Goal: Communication & Community: Answer question/provide support

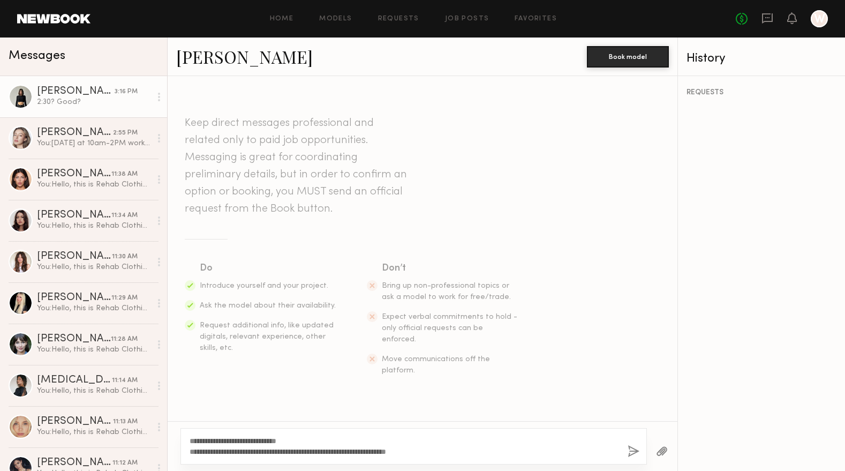
scroll to position [482, 0]
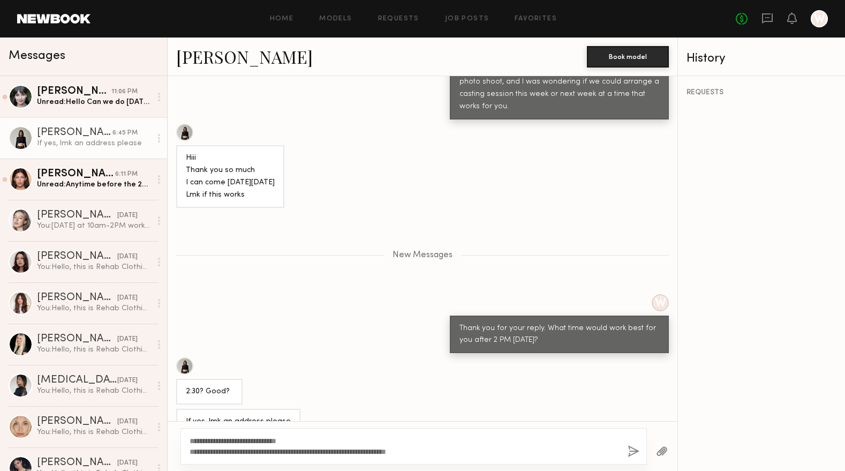
click at [79, 18] on link at bounding box center [53, 19] width 73 height 10
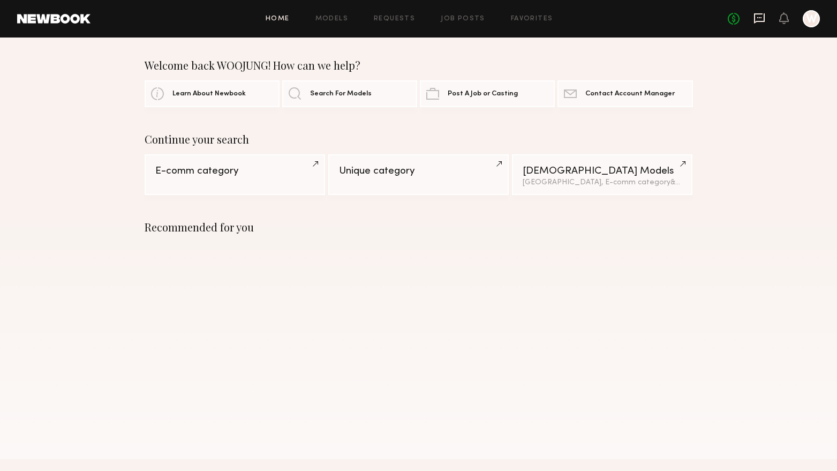
click at [763, 19] on icon at bounding box center [760, 18] width 12 height 12
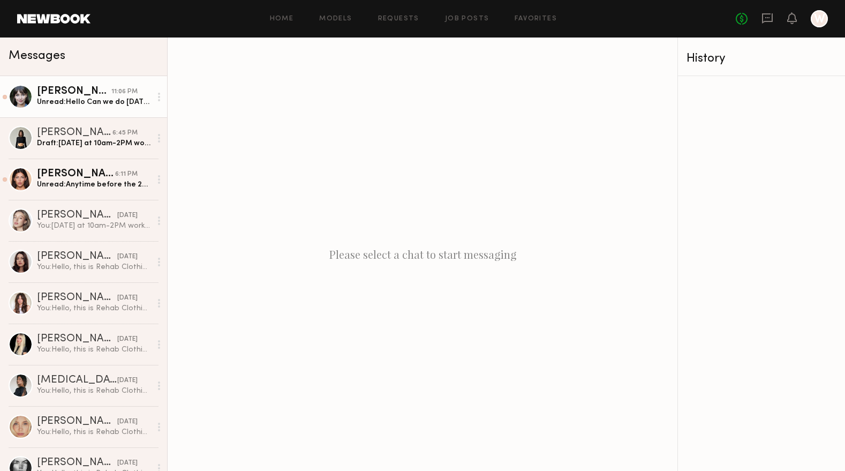
click at [105, 103] on div "Unread: Hello Can we do September 28 for casting ?" at bounding box center [94, 102] width 114 height 10
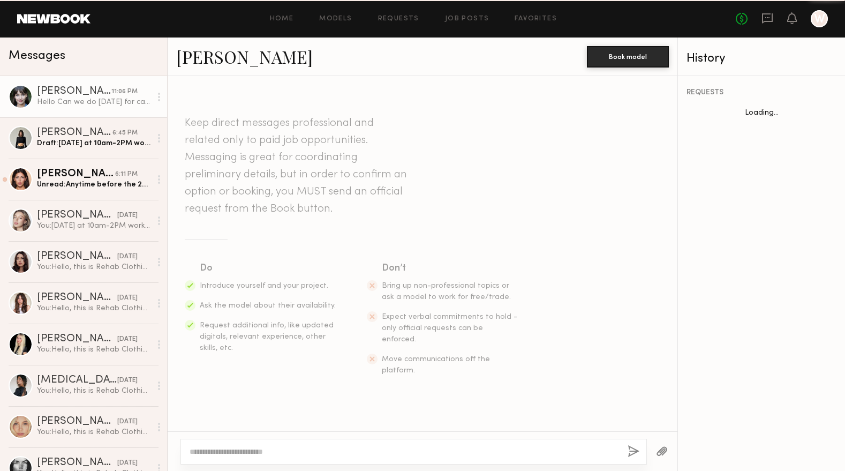
scroll to position [197, 0]
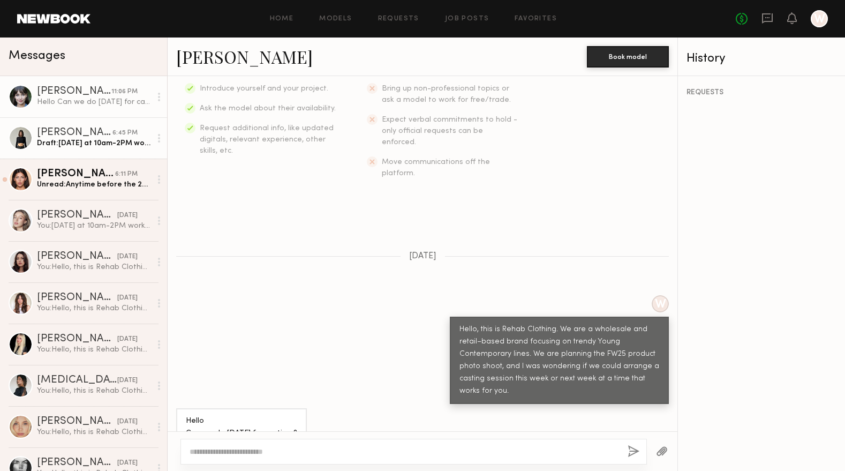
click at [104, 151] on link "Kate A. 6:45 PM Draft: Monday at 10am-2PM works great! I’ll send you the addres…" at bounding box center [83, 137] width 167 height 41
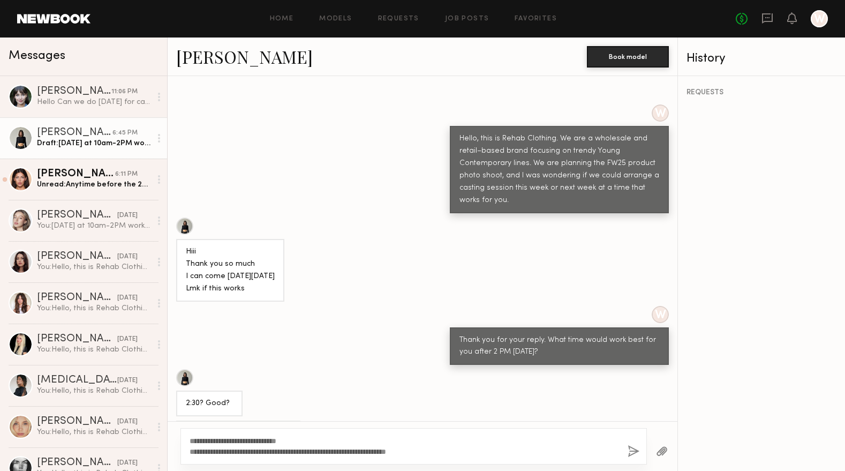
scroll to position [398, 0]
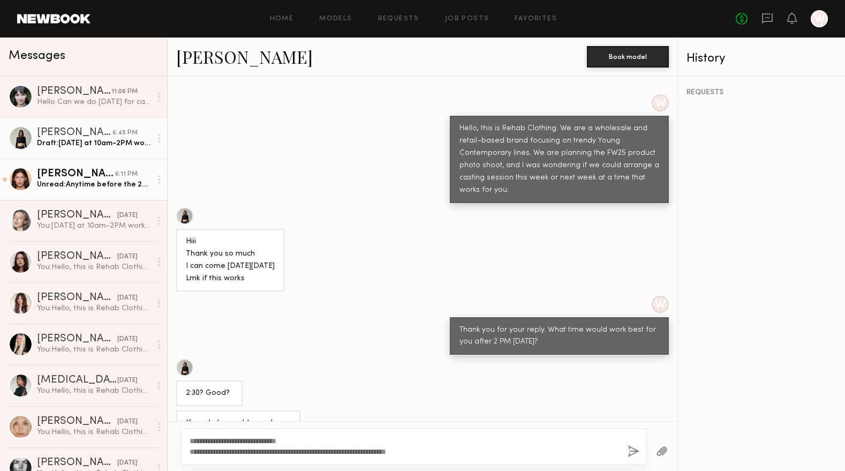
click at [59, 181] on div "Unread: Anytime before the 29th im free" at bounding box center [94, 184] width 114 height 10
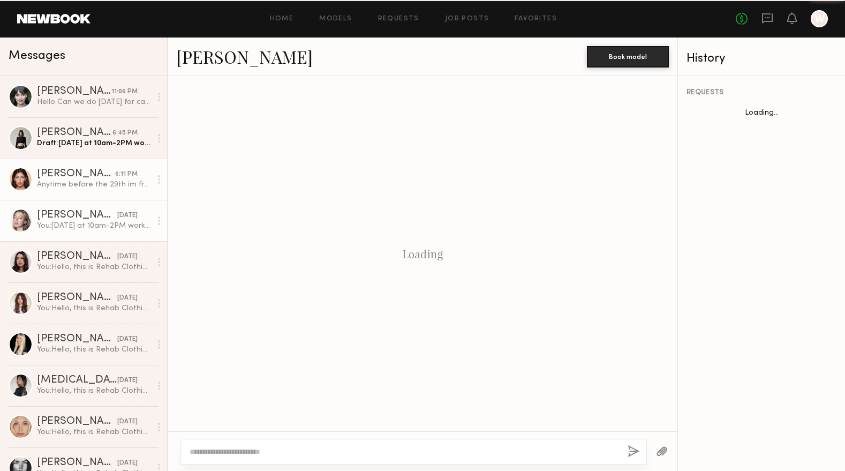
scroll to position [236, 0]
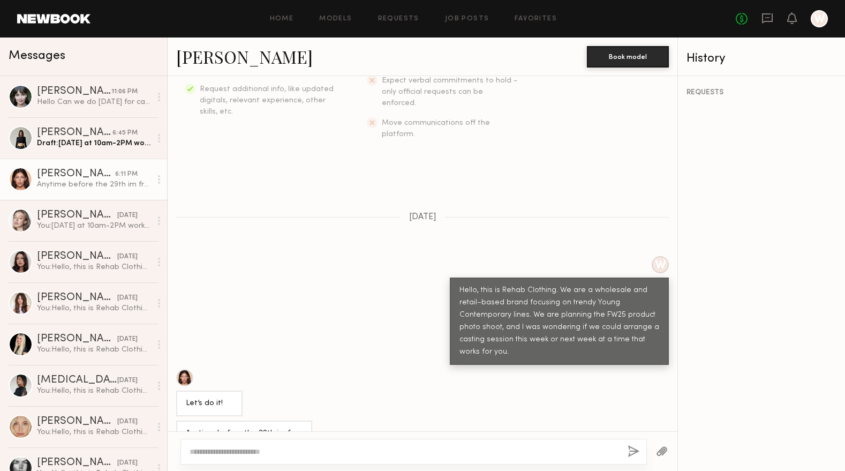
click at [366, 456] on textarea at bounding box center [405, 451] width 430 height 11
type textarea "*"
paste textarea "**********"
type textarea "**********"
click at [628, 448] on button "button" at bounding box center [634, 451] width 12 height 13
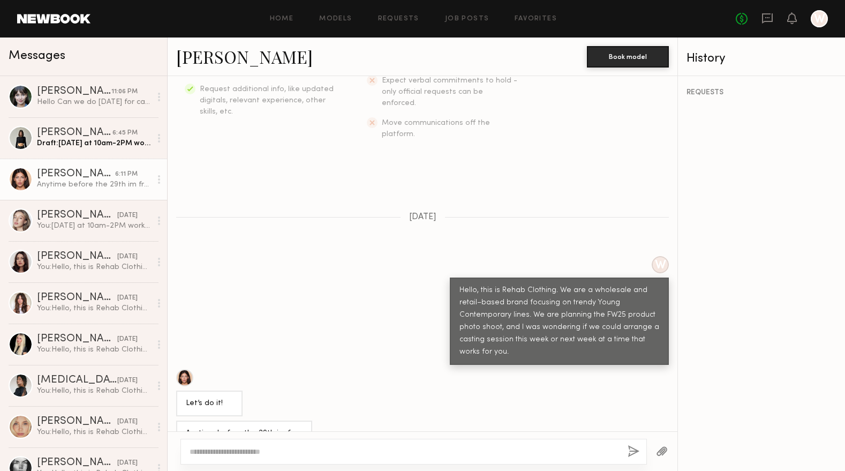
scroll to position [433, 0]
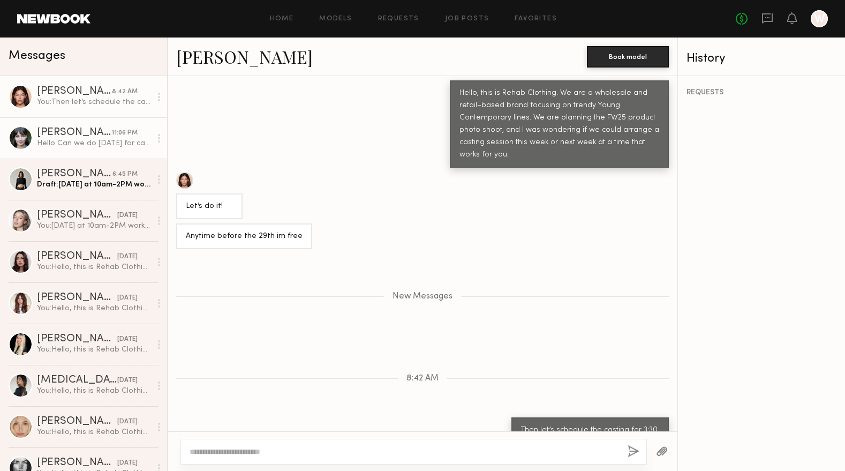
click at [48, 145] on div "Hello Can we do September 28 for casting ?" at bounding box center [94, 143] width 114 height 10
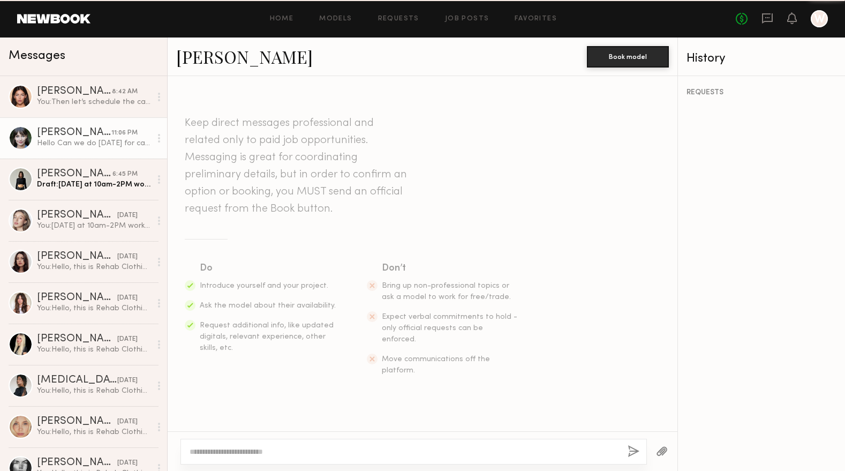
scroll to position [197, 0]
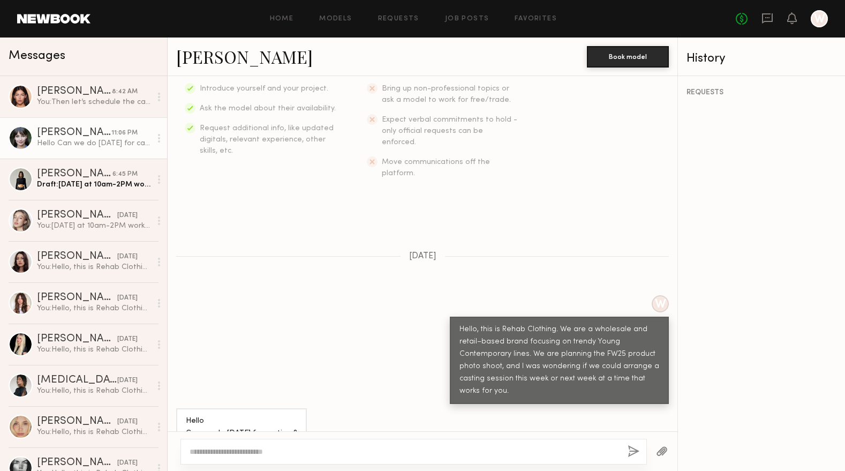
click at [416, 444] on div at bounding box center [414, 452] width 467 height 26
click at [517, 450] on textarea at bounding box center [405, 451] width 430 height 11
click at [190, 55] on link "Natalia K." at bounding box center [244, 56] width 137 height 23
click at [325, 455] on textarea at bounding box center [405, 451] width 430 height 11
paste textarea "**********"
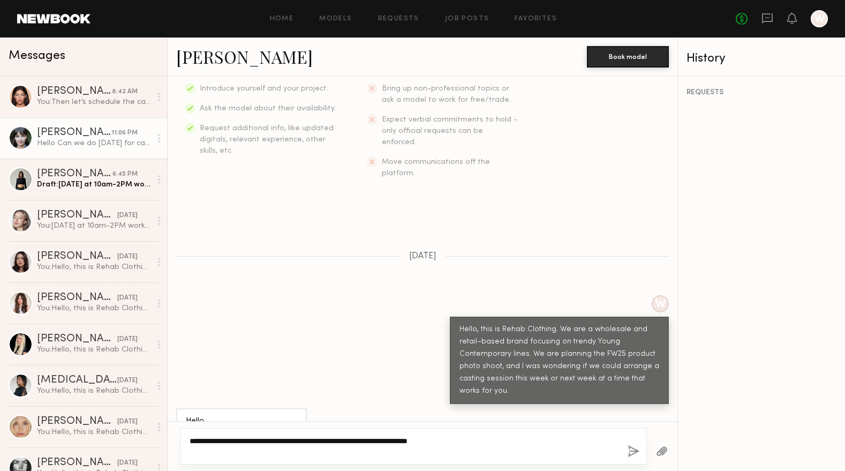
type textarea "**********"
click at [631, 454] on button "button" at bounding box center [634, 451] width 12 height 13
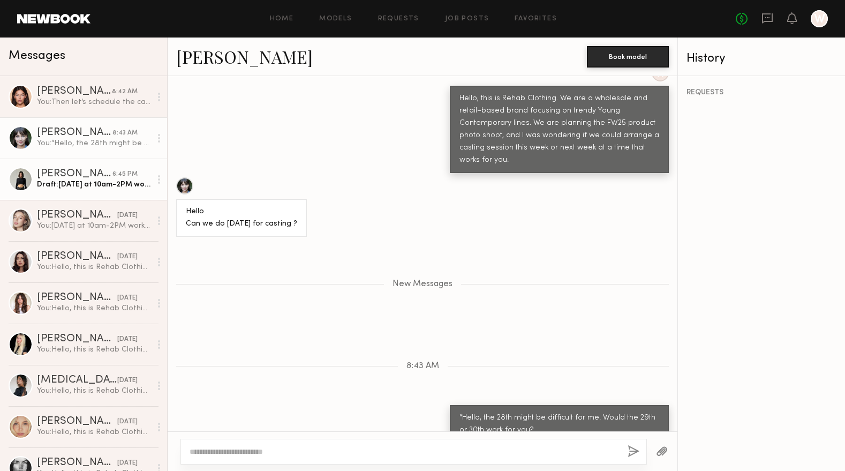
click at [70, 175] on div "Kate A." at bounding box center [75, 174] width 76 height 11
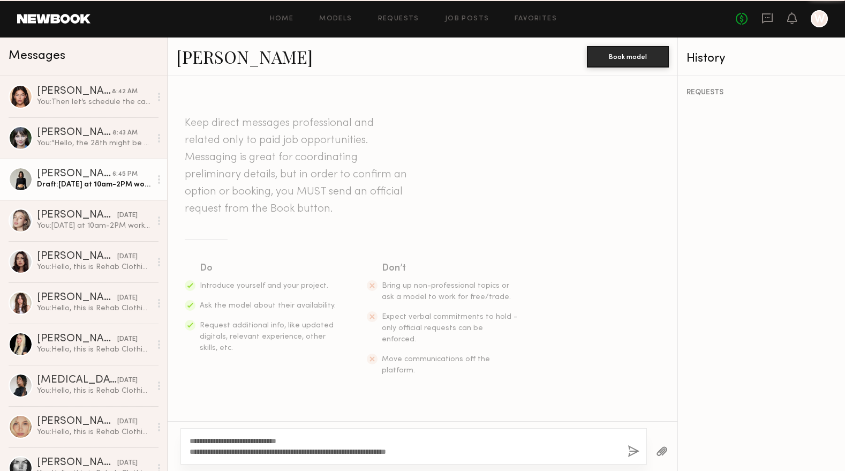
scroll to position [388, 0]
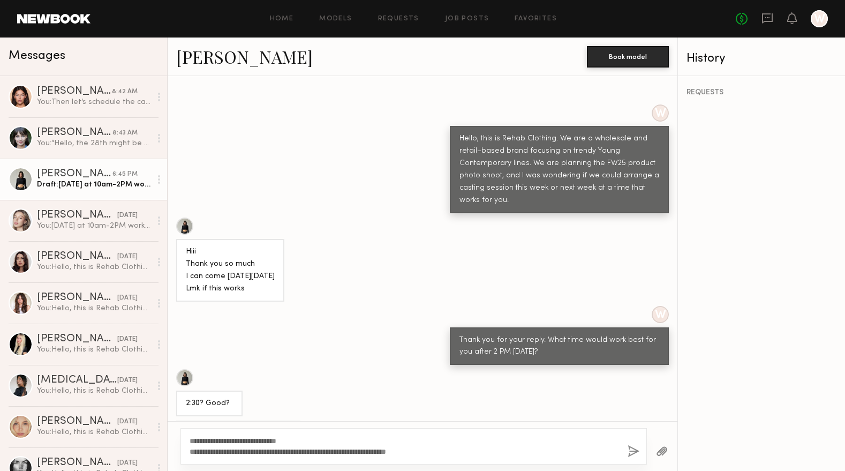
drag, startPoint x: 318, startPoint y: 443, endPoint x: 186, endPoint y: 432, distance: 132.8
click at [186, 432] on div "**********" at bounding box center [414, 446] width 467 height 36
paste textarea "**********"
type textarea "**********"
click at [637, 452] on button "button" at bounding box center [634, 451] width 12 height 13
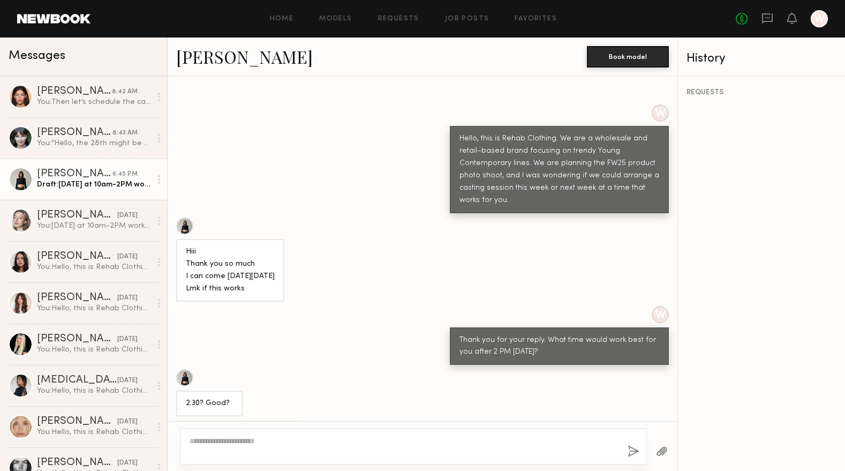
scroll to position [610, 0]
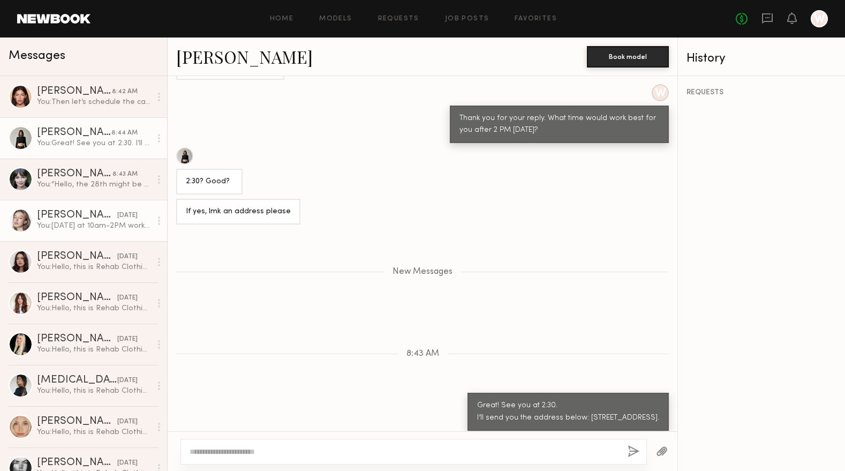
click at [66, 224] on div "You: Monday at 10am-2PM works great! I’ll send you the address below: 939 Stanf…" at bounding box center [94, 226] width 114 height 10
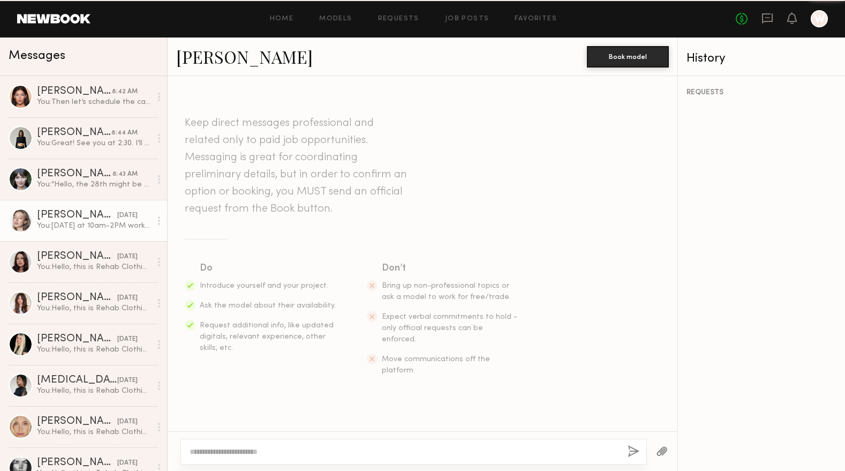
scroll to position [285, 0]
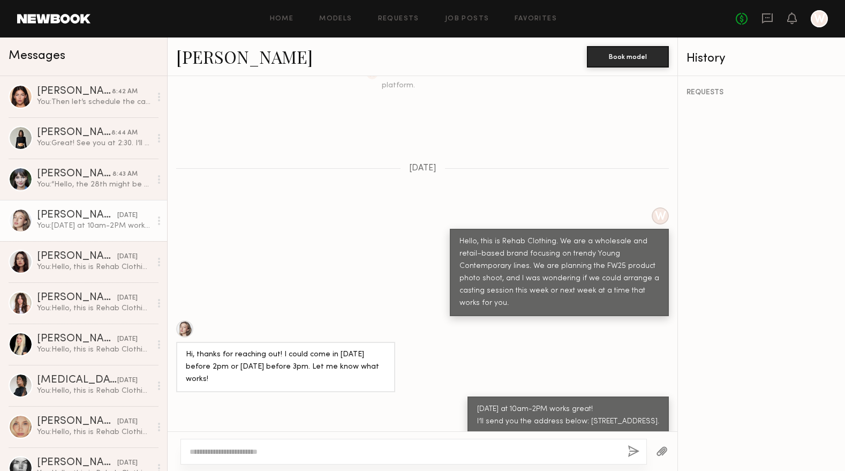
click at [227, 58] on link "Logan R." at bounding box center [244, 56] width 137 height 23
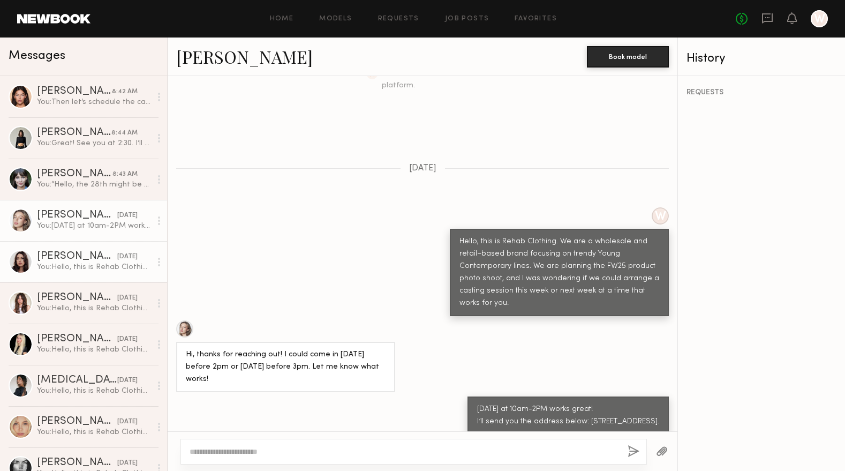
click at [94, 258] on div "Cameron C." at bounding box center [77, 256] width 80 height 11
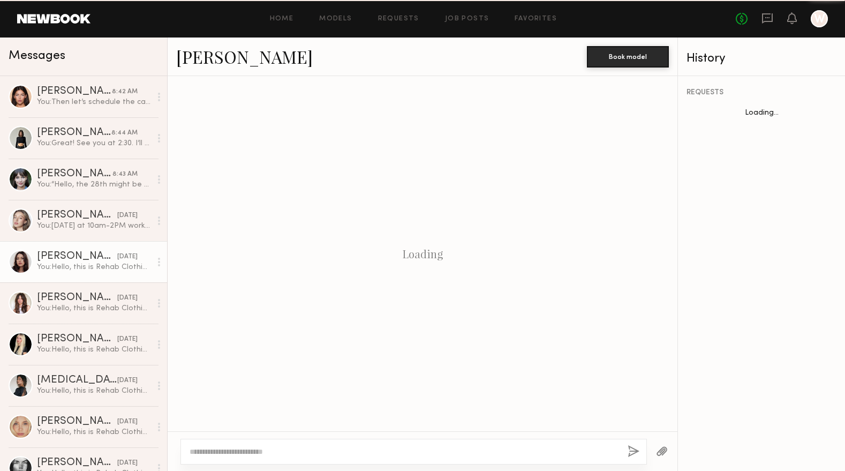
scroll to position [155, 0]
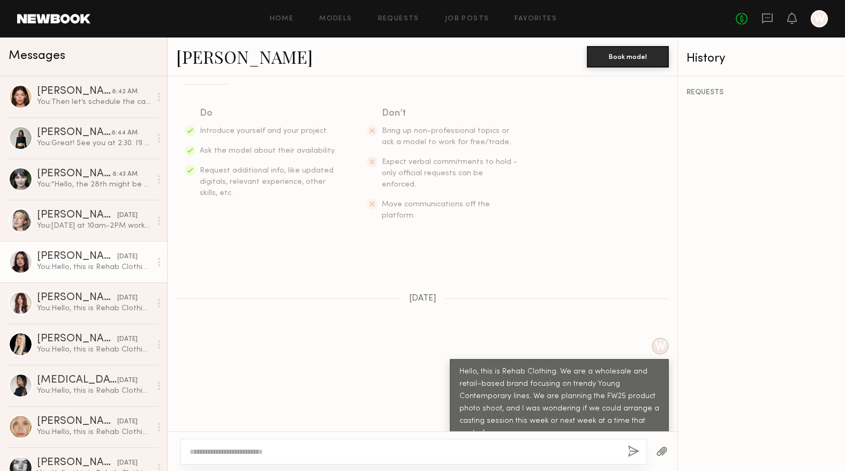
click at [234, 54] on link "Cameron C." at bounding box center [244, 56] width 137 height 23
